Goal: Check status: Check status

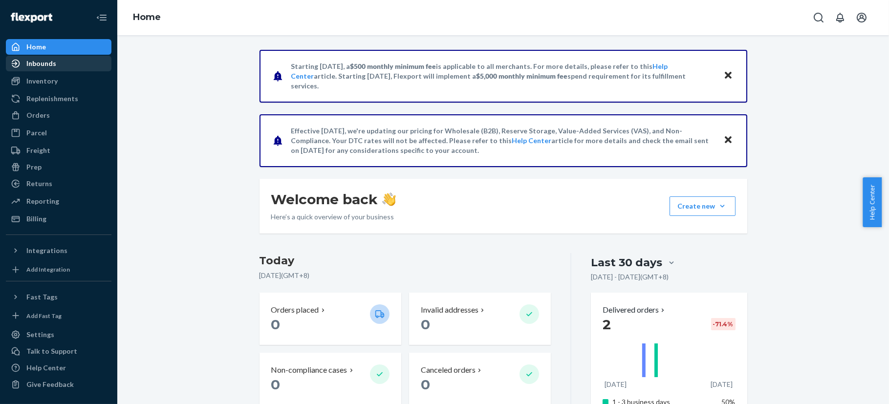
click at [57, 61] on div "Inbounds" at bounding box center [59, 64] width 104 height 14
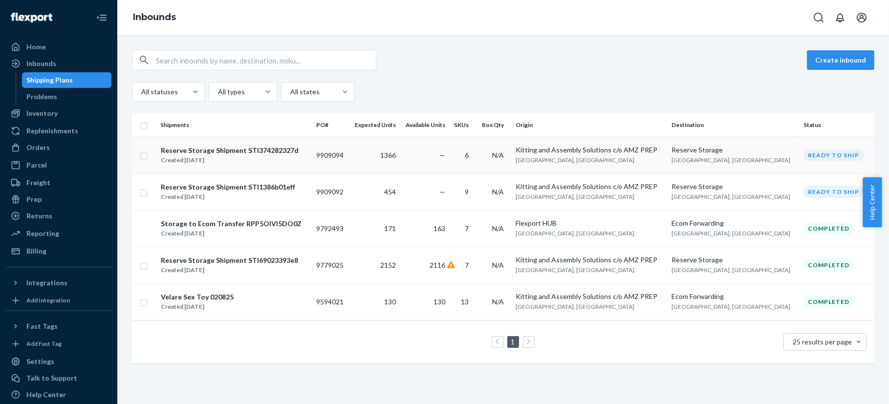
drag, startPoint x: 244, startPoint y: 166, endPoint x: 188, endPoint y: 153, distance: 57.3
click at [188, 153] on div "Reserve Storage Shipment STI374282327d" at bounding box center [230, 151] width 138 height 10
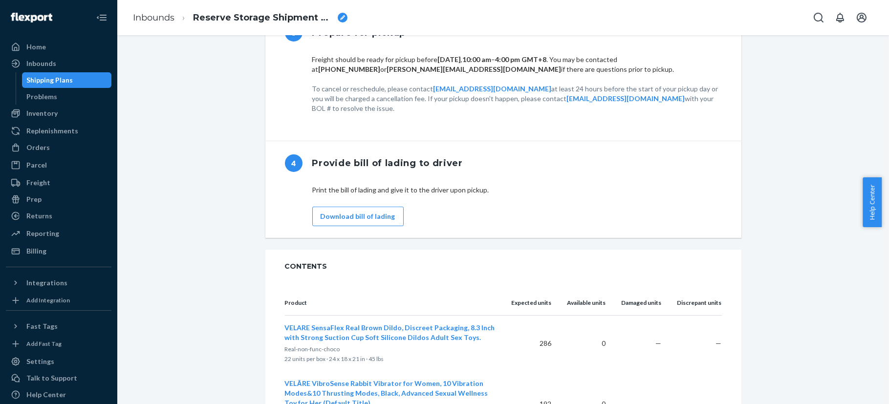
scroll to position [794, 0]
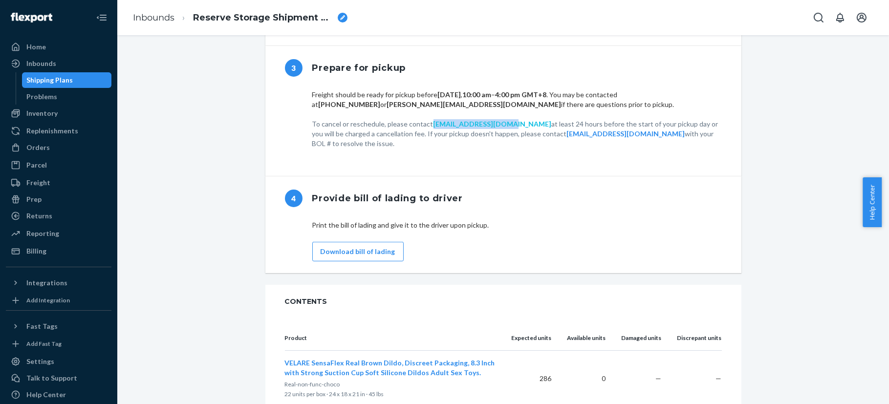
drag, startPoint x: 423, startPoint y: 132, endPoint x: 487, endPoint y: 133, distance: 64.5
click at [487, 133] on p "To cancel or reschedule, please contact [EMAIL_ADDRESS][DOMAIN_NAME] at least 2…" at bounding box center [517, 133] width 410 height 29
copy p "[EMAIL_ADDRESS][DOMAIN_NAME]"
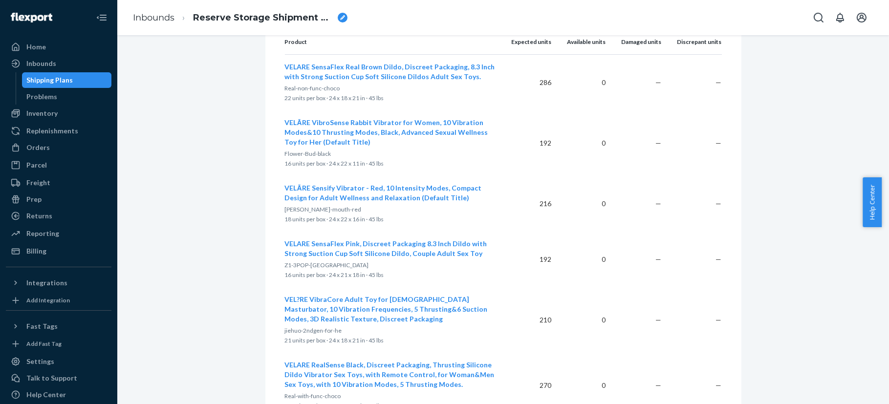
scroll to position [1088, 0]
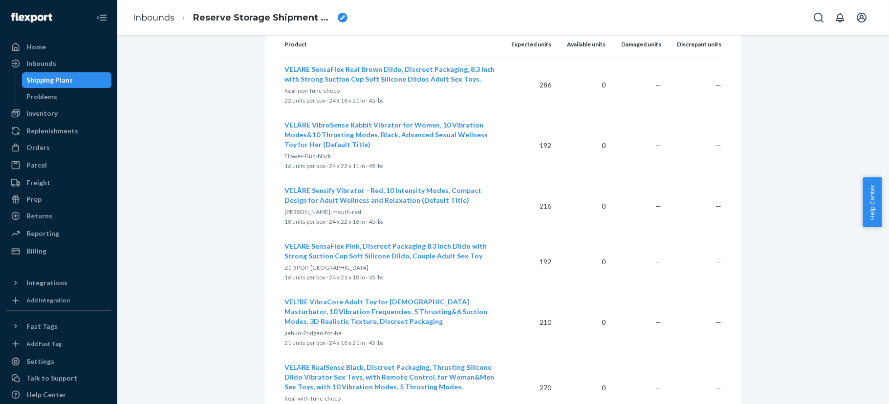
drag, startPoint x: 336, startPoint y: 83, endPoint x: 319, endPoint y: 76, distance: 18.3
drag, startPoint x: 319, startPoint y: 76, endPoint x: 302, endPoint y: 78, distance: 17.2
click at [302, 78] on span "VELARE SensaFlex Real Brown Dildo, Discreet Packaging, 8.3 Inch with Strong Suc…" at bounding box center [390, 74] width 210 height 18
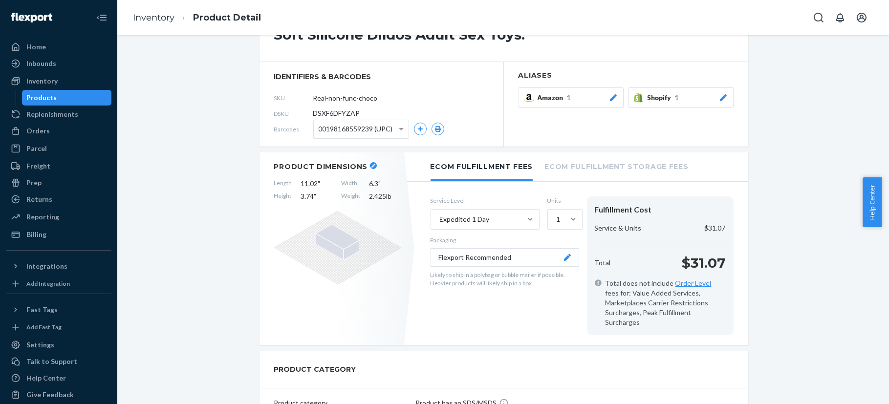
scroll to position [70, 0]
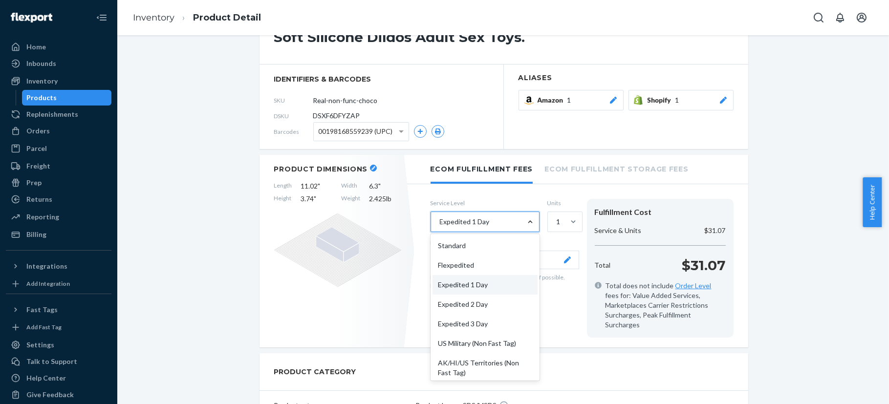
click at [522, 220] on div at bounding box center [531, 222] width 18 height 10
click at [440, 220] on input "option Expedited 1 Day focused, 3 of 10. 10 results available. Use Up and Down …" at bounding box center [439, 222] width 1 height 10
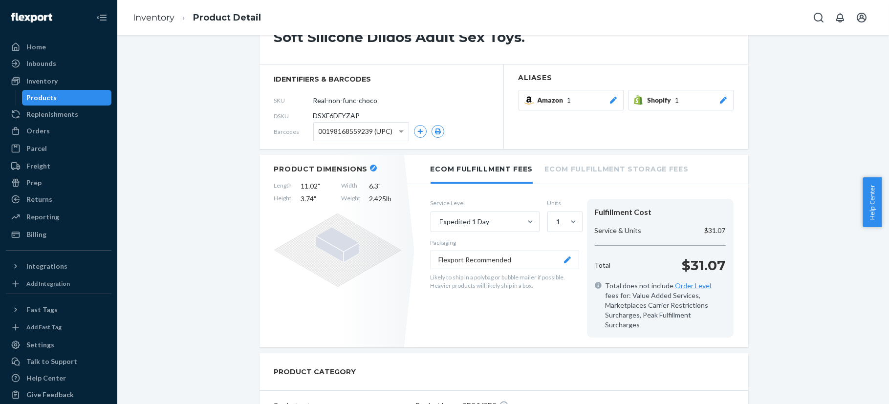
click at [711, 278] on div "VELARE SensaFlex Real Brown Dildo, Discreet Packaging, 8.3 Inch with Strong Suc…" at bounding box center [503, 411] width 757 height 862
click at [396, 129] on span at bounding box center [402, 132] width 12 height 18
click at [59, 60] on div "Inbounds" at bounding box center [59, 64] width 104 height 14
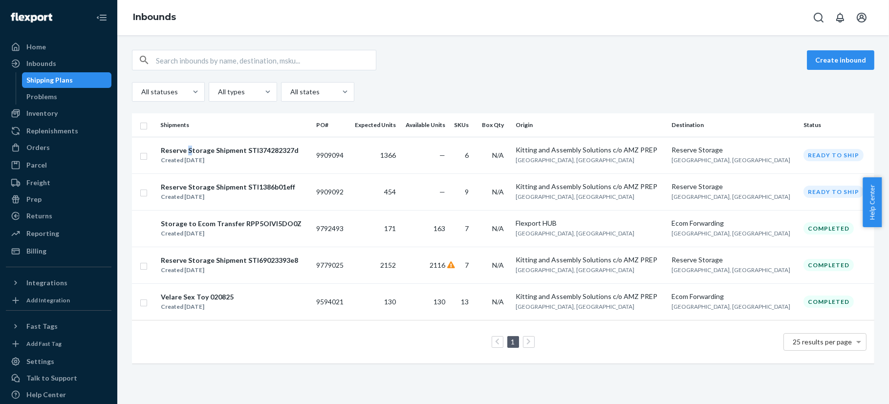
drag, startPoint x: 225, startPoint y: 154, endPoint x: 191, endPoint y: 154, distance: 34.2
click at [189, 150] on div "Reserve Storage Shipment STI374282327d" at bounding box center [230, 151] width 138 height 10
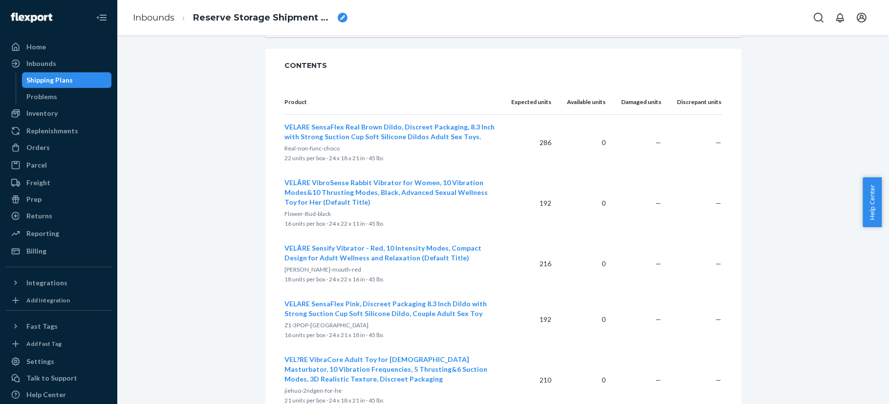
scroll to position [1027, 0]
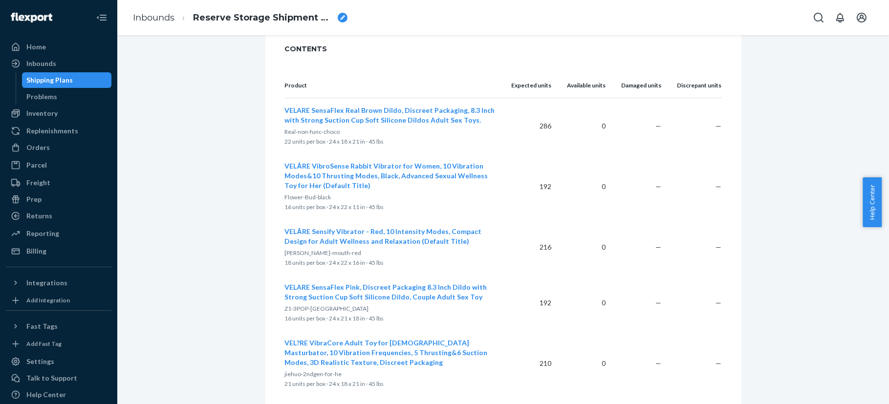
scroll to position [1027, 0]
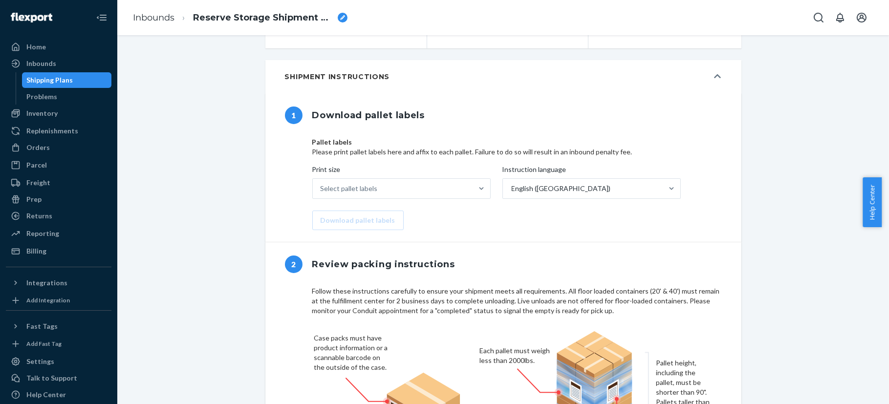
scroll to position [293, 0]
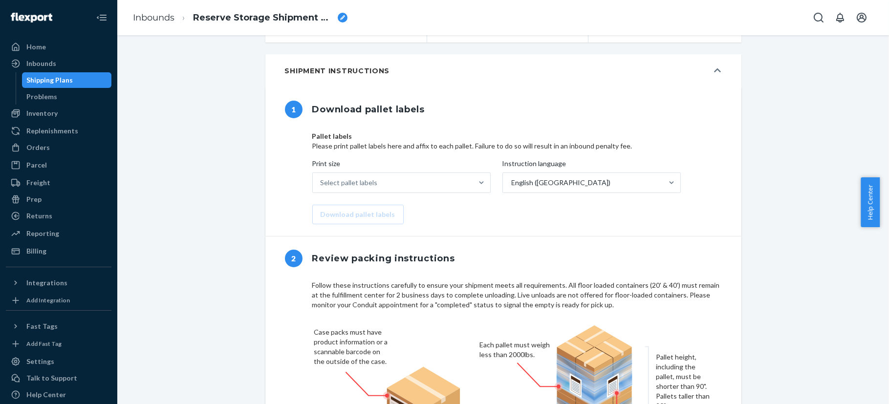
scroll to position [427, 0]
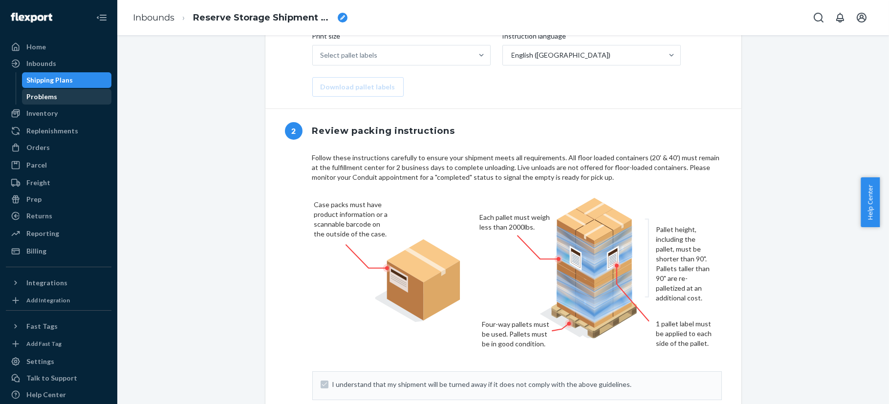
click at [79, 92] on div "Problems" at bounding box center [67, 97] width 88 height 14
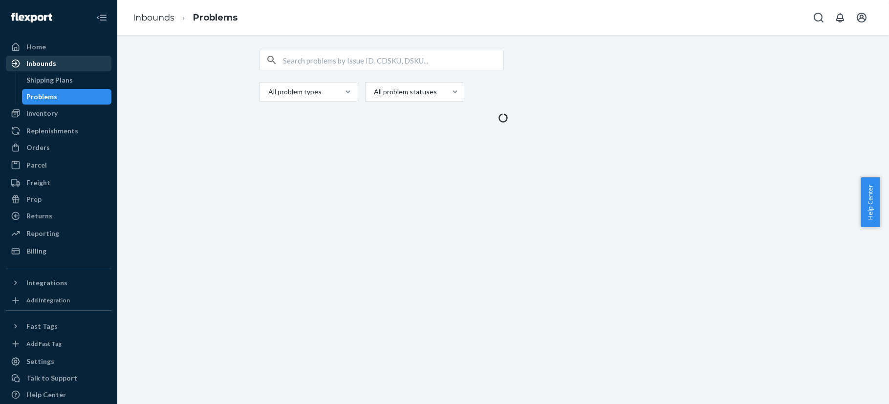
click at [79, 57] on div "Inbounds" at bounding box center [59, 64] width 104 height 14
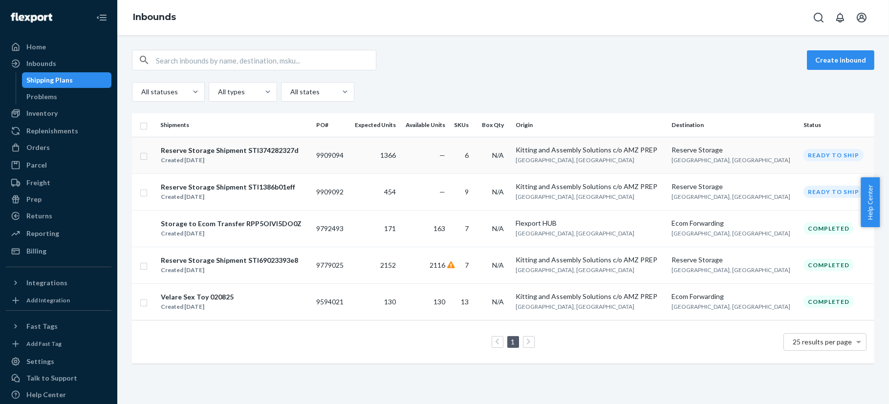
click at [218, 150] on div "Reserve Storage Shipment STI374282327d" at bounding box center [230, 151] width 138 height 10
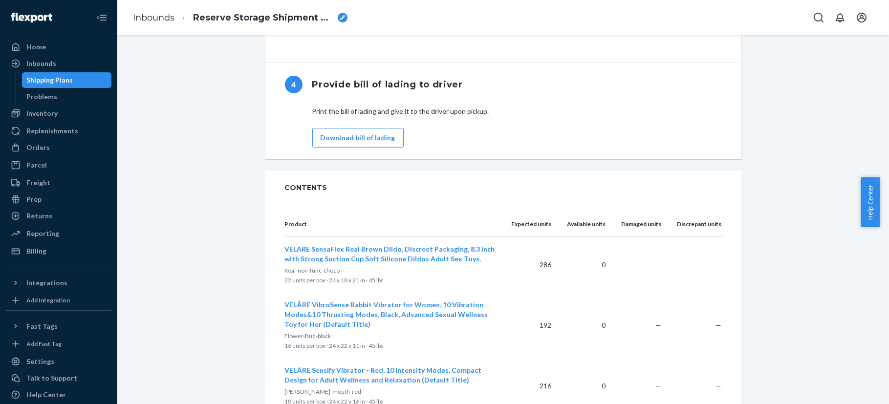
scroll to position [904, 0]
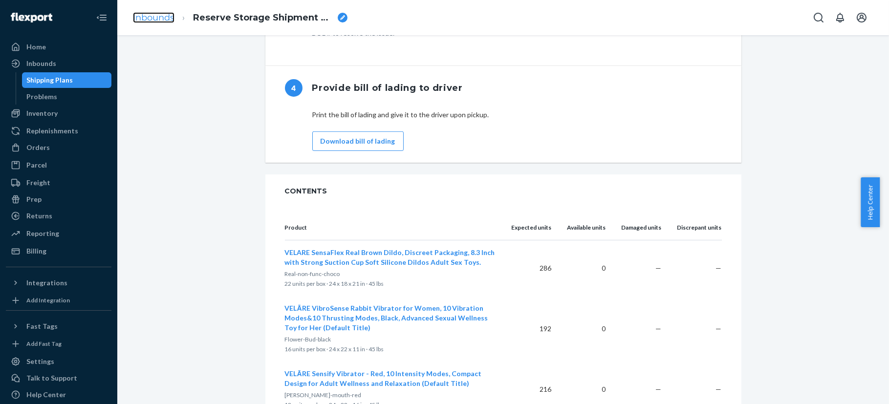
click at [145, 20] on link "Inbounds" at bounding box center [154, 17] width 42 height 11
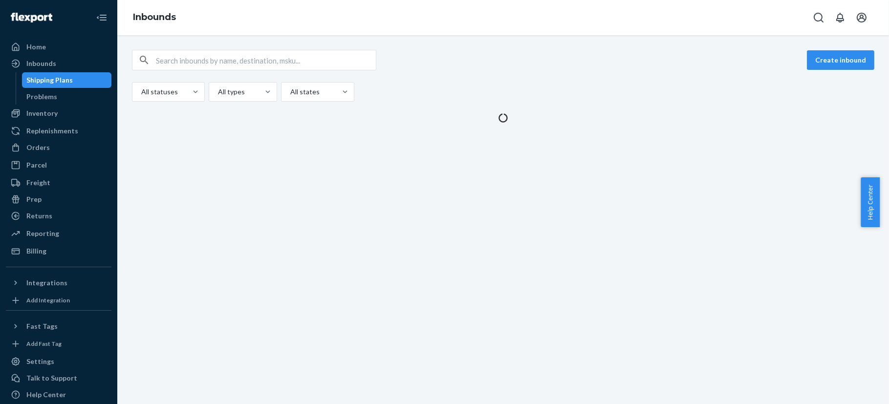
click at [259, 185] on div "Create inbound All statuses All types All states" at bounding box center [503, 219] width 772 height 369
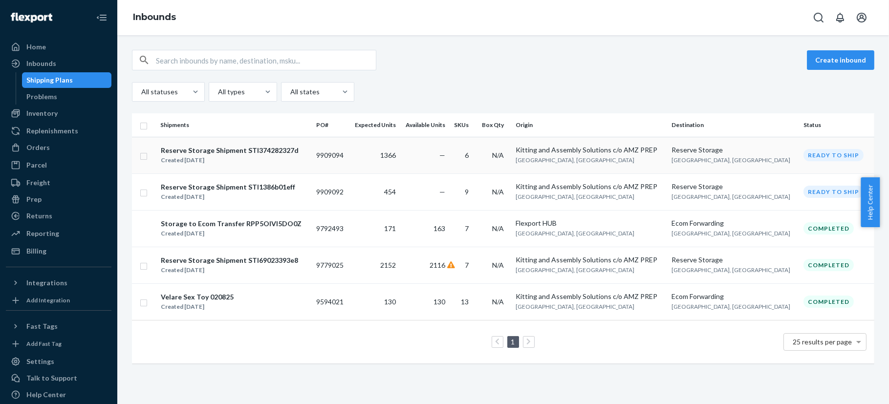
click at [271, 152] on div "Reserve Storage Shipment STI374282327d" at bounding box center [230, 151] width 138 height 10
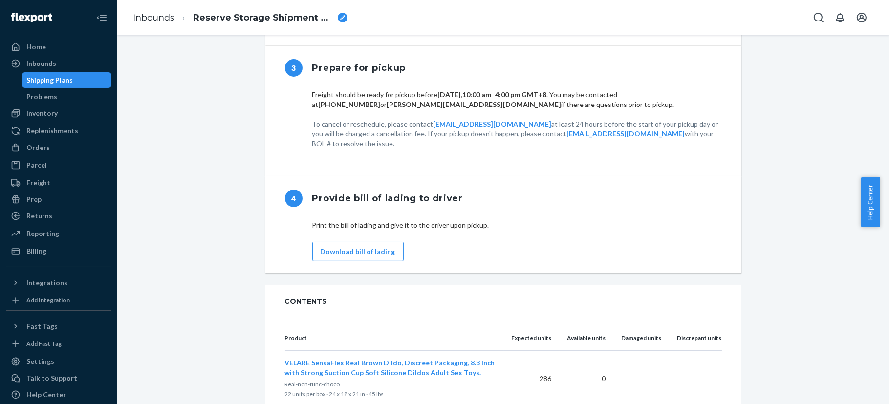
scroll to position [977, 0]
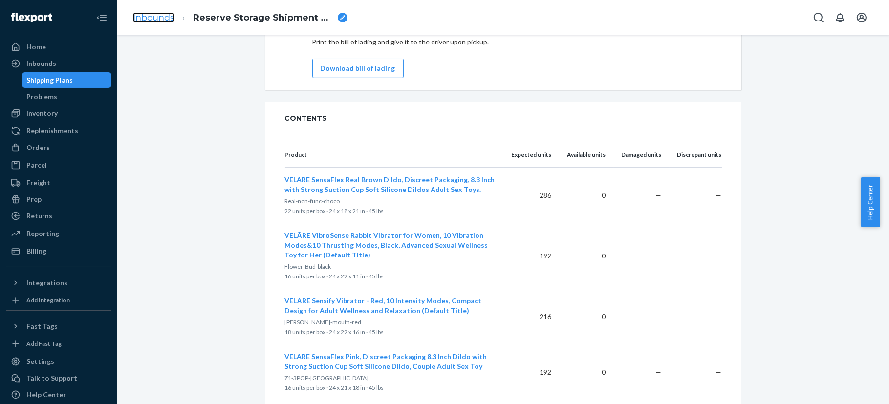
click at [172, 15] on link "Inbounds" at bounding box center [154, 17] width 42 height 11
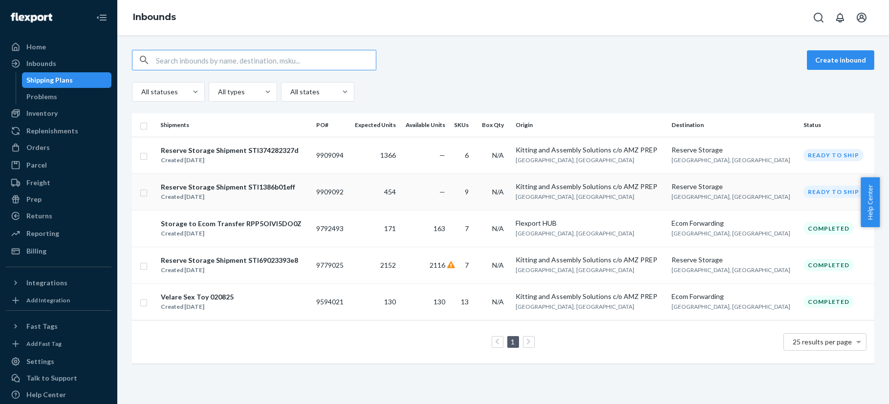
click at [270, 187] on div "Reserve Storage Shipment STI1386b01eff" at bounding box center [228, 187] width 134 height 10
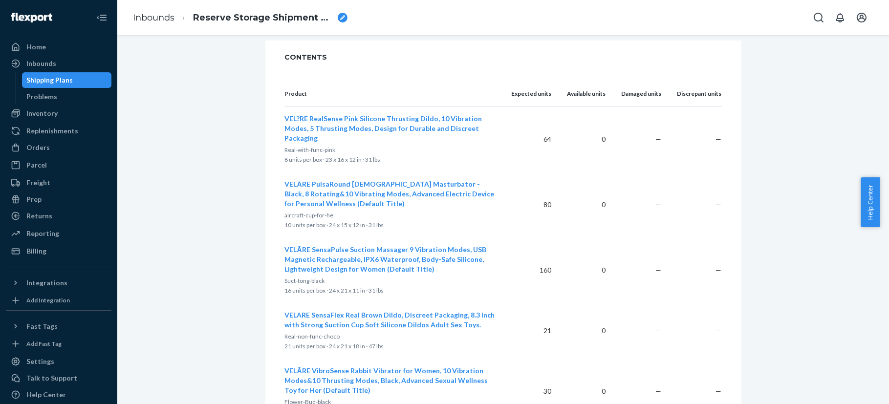
scroll to position [1038, 0]
drag, startPoint x: 533, startPoint y: 196, endPoint x: 561, endPoint y: 196, distance: 28.4
click at [561, 196] on tr "VELĀRE PulsaRound Male Masturbator - Black, 8 Rotating&10 Vibrating Modes, Adva…" at bounding box center [503, 205] width 437 height 66
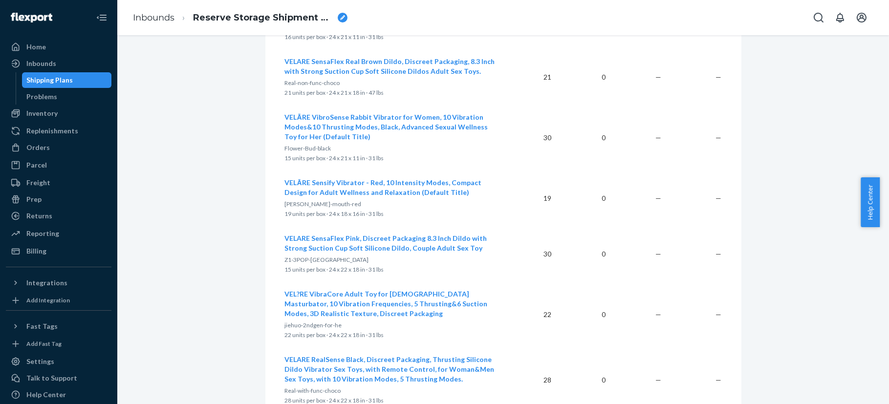
scroll to position [1336, 0]
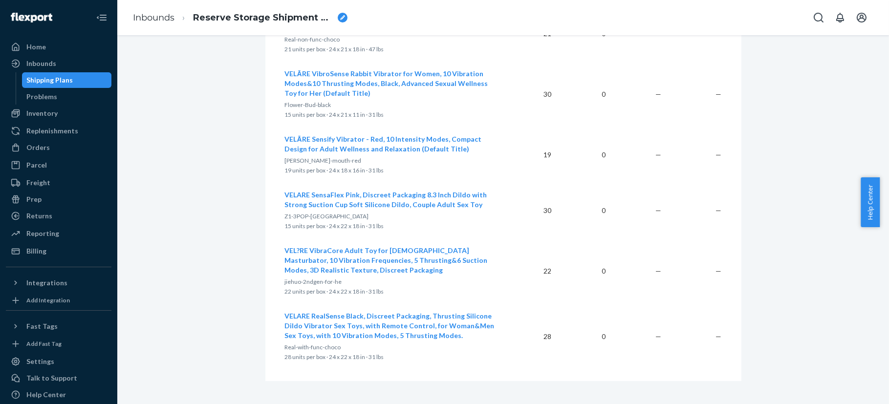
drag, startPoint x: 536, startPoint y: 144, endPoint x: 555, endPoint y: 145, distance: 19.1
click at [555, 145] on tr "VELĀRE Sensify Vibrator - Red, 10 Intensity Modes, Compact Design for Adult Wel…" at bounding box center [503, 155] width 437 height 56
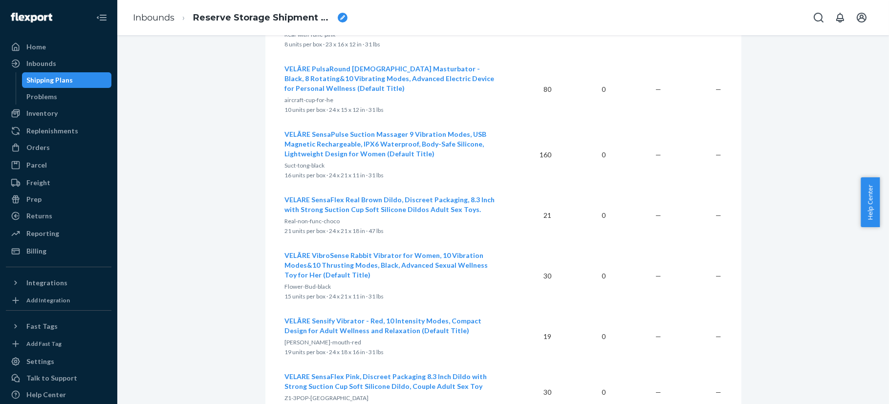
scroll to position [1152, 0]
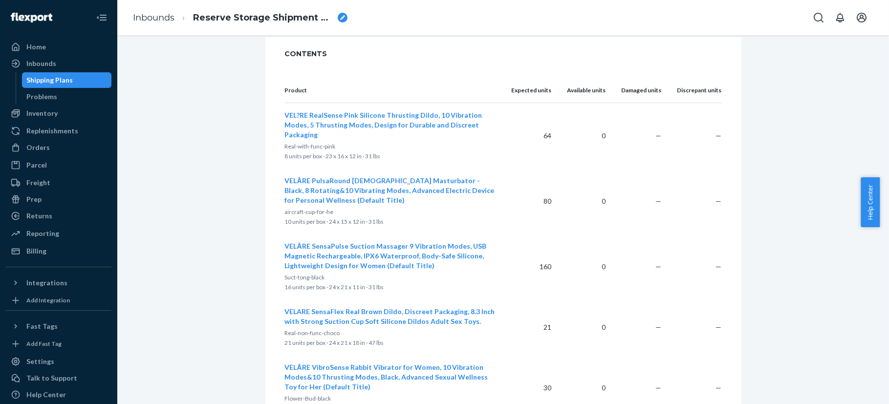
scroll to position [1030, 0]
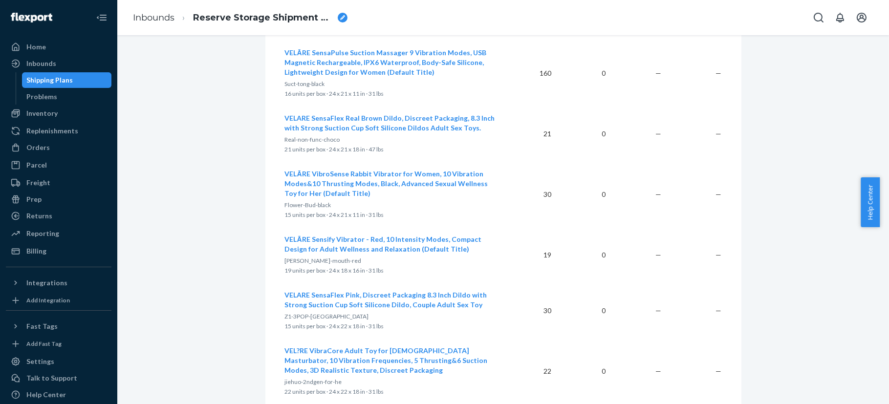
scroll to position [1336, 0]
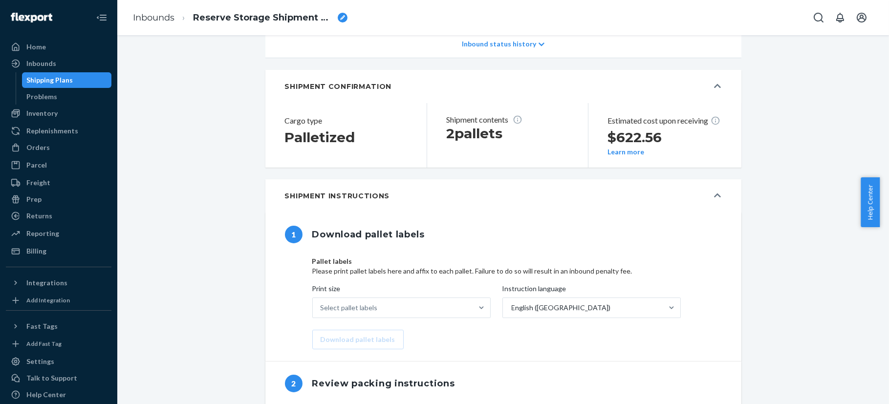
scroll to position [0, 0]
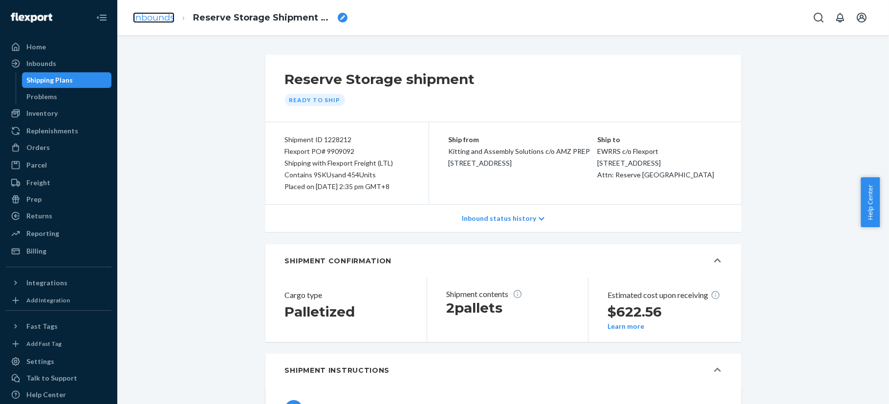
click at [154, 20] on link "Inbounds" at bounding box center [154, 17] width 42 height 11
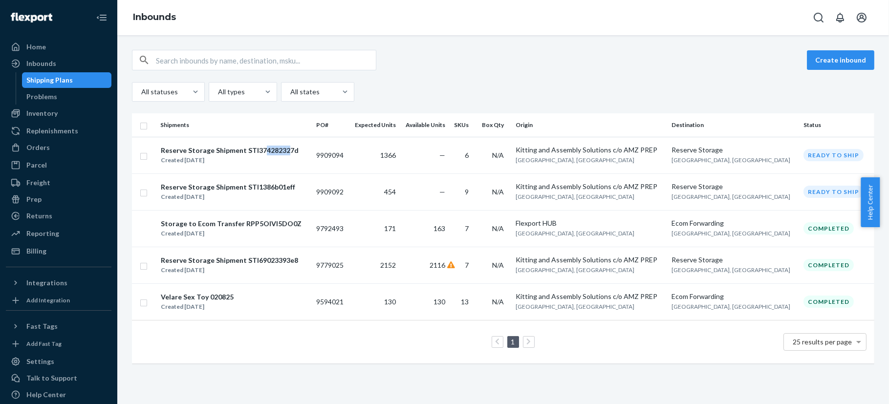
drag, startPoint x: 258, startPoint y: 149, endPoint x: 276, endPoint y: 150, distance: 18.1
click at [283, 147] on div "Reserve Storage Shipment STI374282327d" at bounding box center [230, 151] width 138 height 10
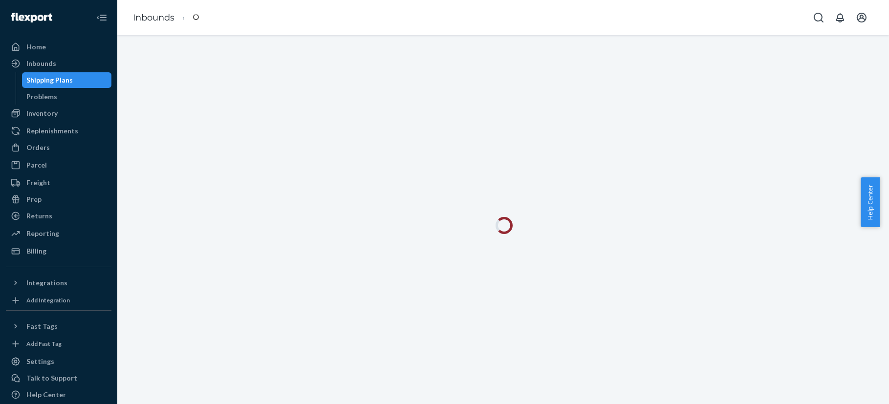
click at [274, 151] on div at bounding box center [503, 219] width 772 height 369
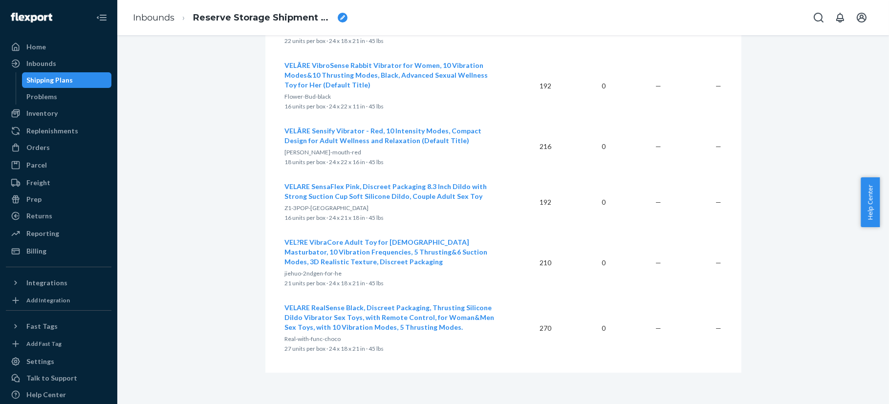
scroll to position [1088, 0]
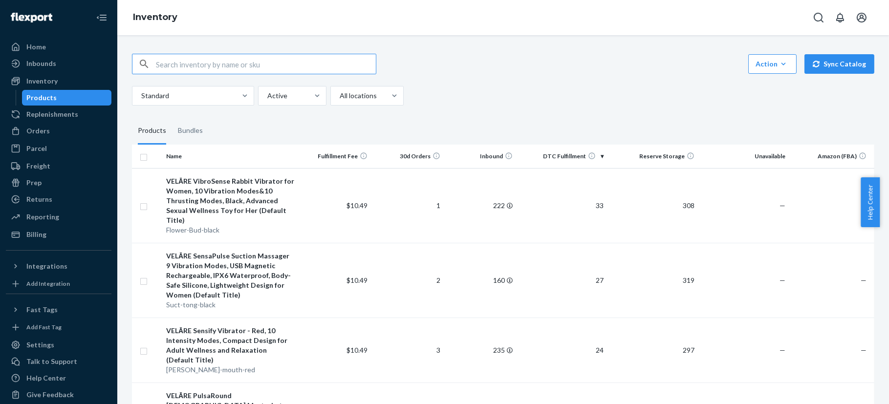
click at [263, 59] on input "text" at bounding box center [266, 64] width 220 height 20
type input "B0CSF33SNP"
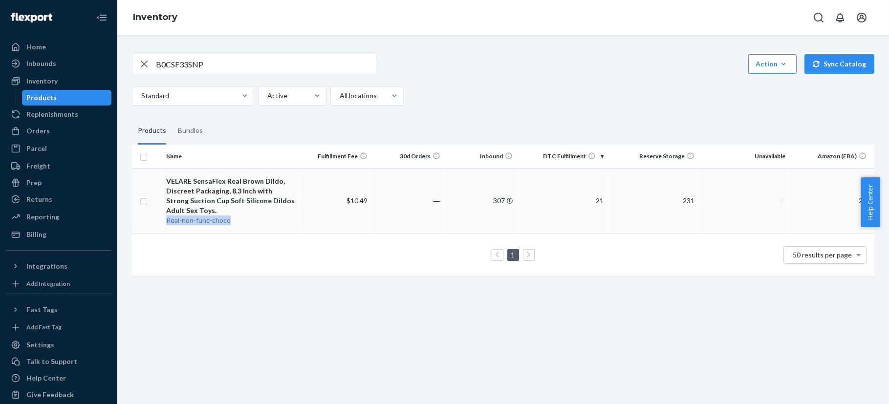
drag, startPoint x: 164, startPoint y: 220, endPoint x: 232, endPoint y: 220, distance: 67.5
click at [232, 220] on td "VELARE SensaFlex Real Brown Dildo, Discreet Packaging, 8.3 Inch with Strong Suc…" at bounding box center [230, 200] width 136 height 65
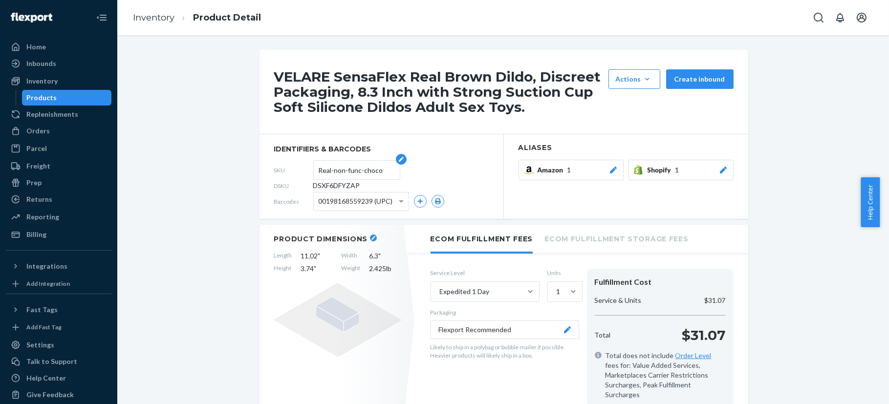
drag, startPoint x: 384, startPoint y: 173, endPoint x: 312, endPoint y: 174, distance: 71.4
click at [313, 174] on form "Real-non-func-choco" at bounding box center [356, 170] width 87 height 20
